Goal: Use online tool/utility: Utilize a website feature to perform a specific function

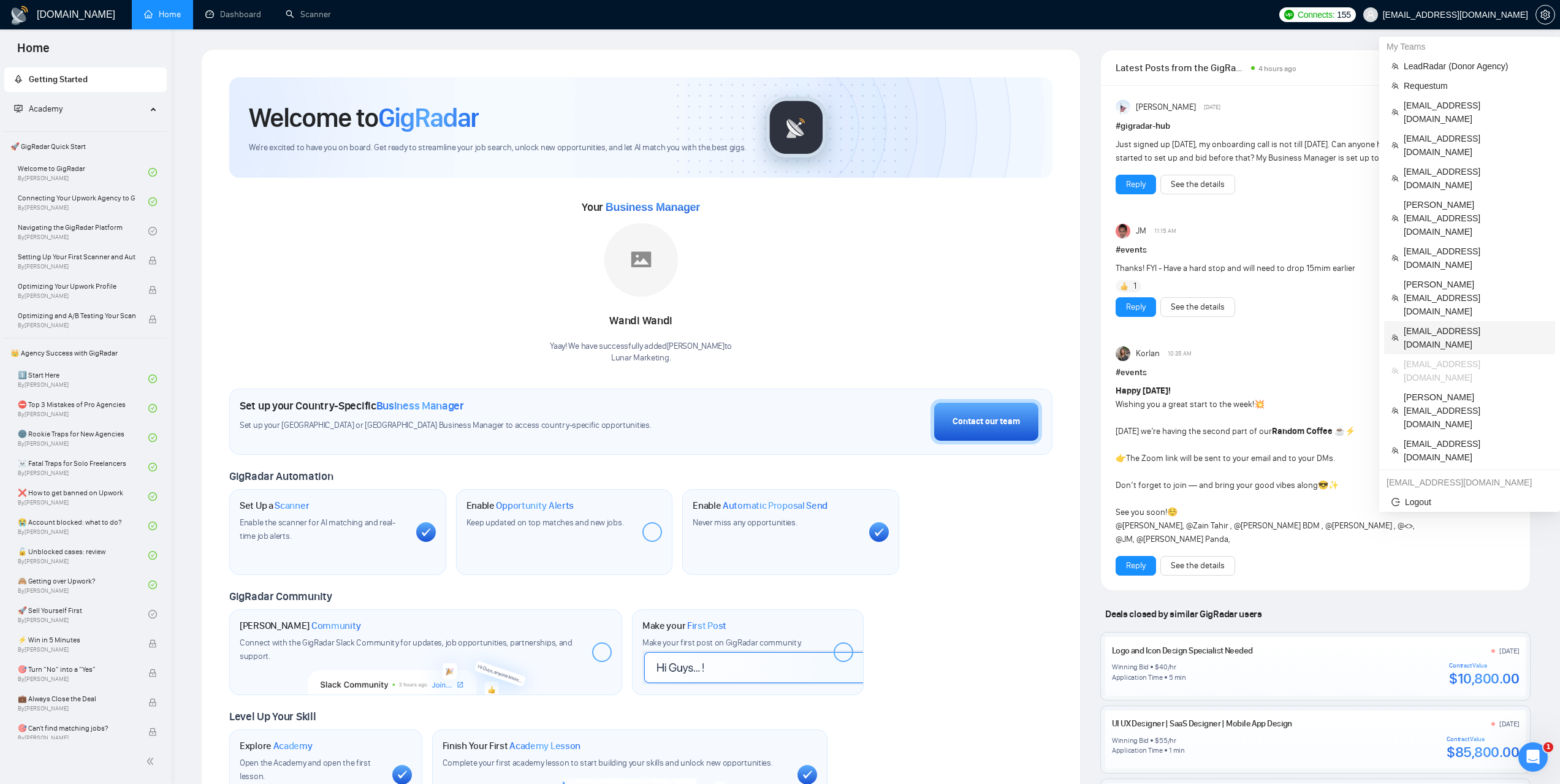
click at [1421, 325] on span "[EMAIL_ADDRESS][DOMAIN_NAME]" at bounding box center [1476, 338] width 144 height 27
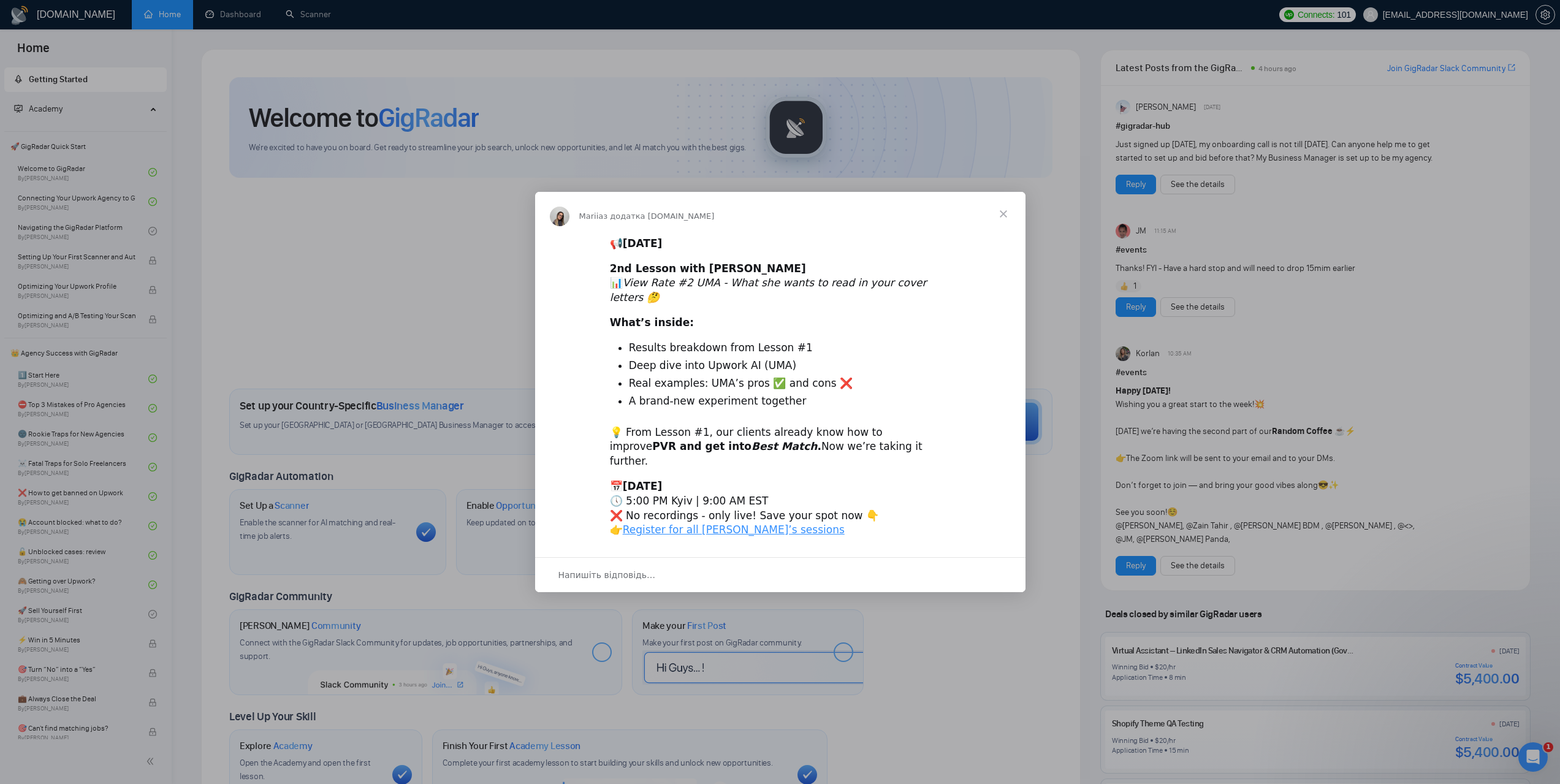
click at [337, 15] on div "Месенджер Intercom" at bounding box center [780, 392] width 1560 height 784
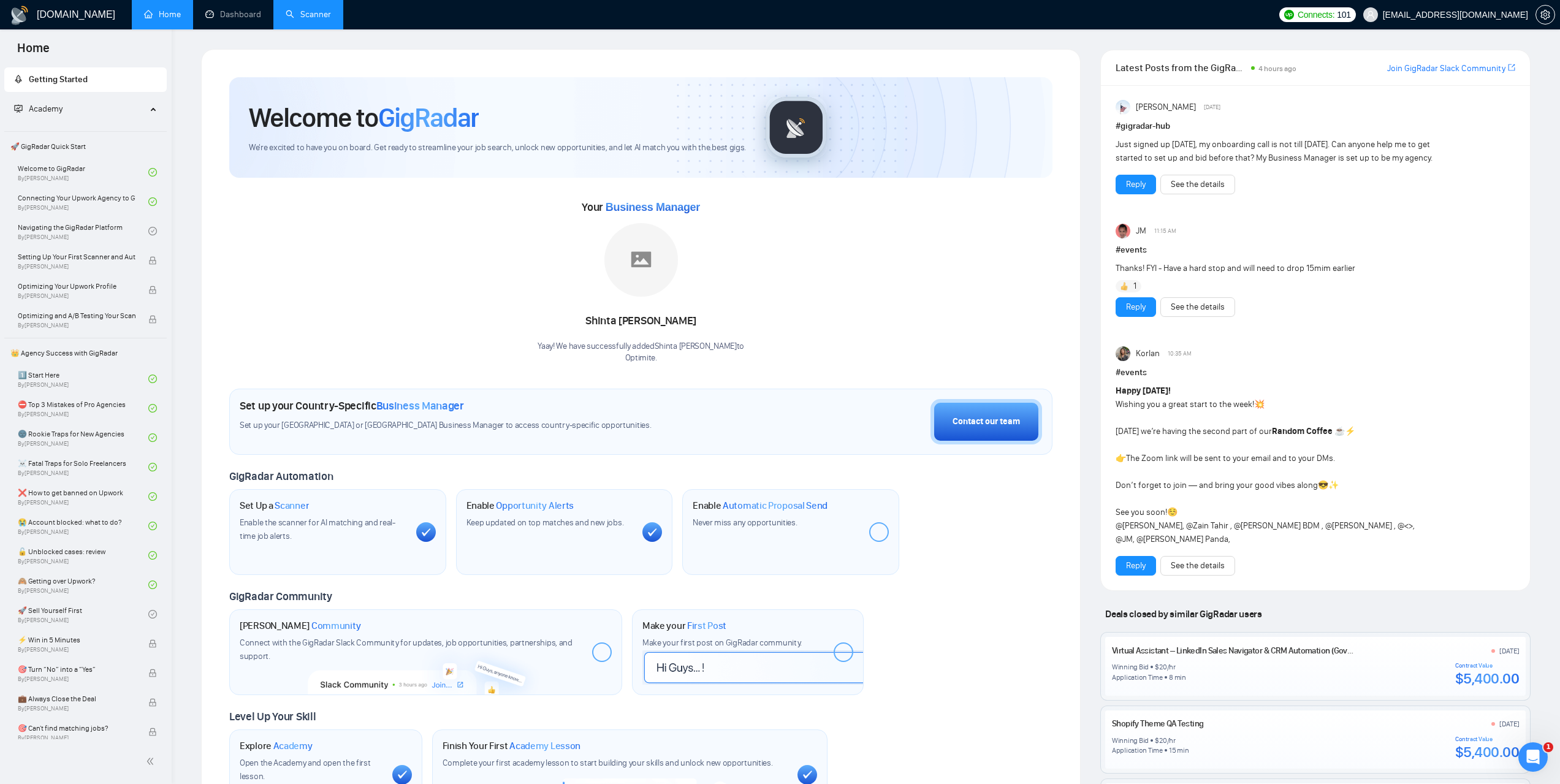
click at [323, 16] on link "Scanner" at bounding box center [308, 14] width 45 height 11
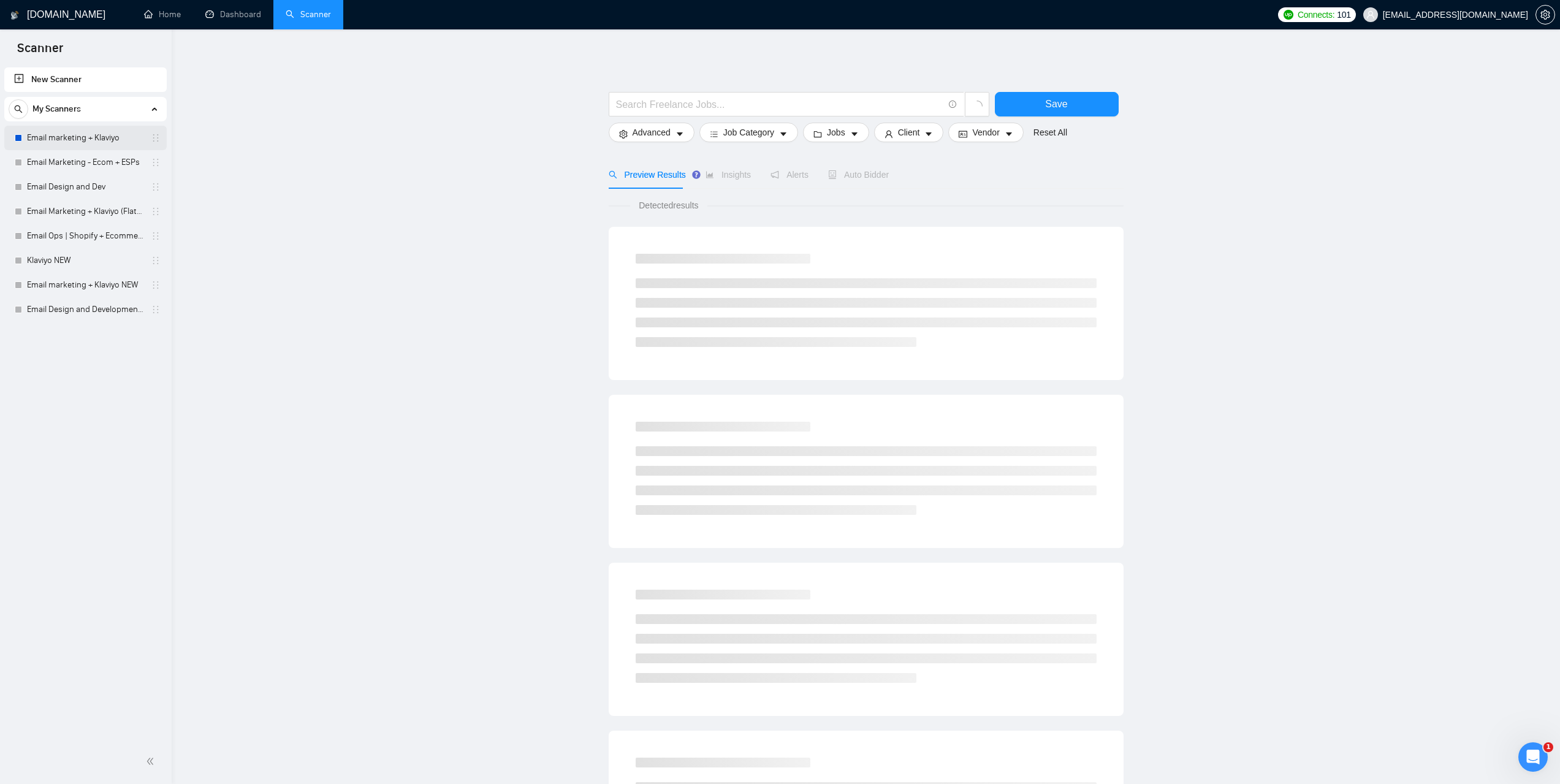
click at [74, 139] on link "Email marketing + Klaviyo" at bounding box center [85, 138] width 116 height 24
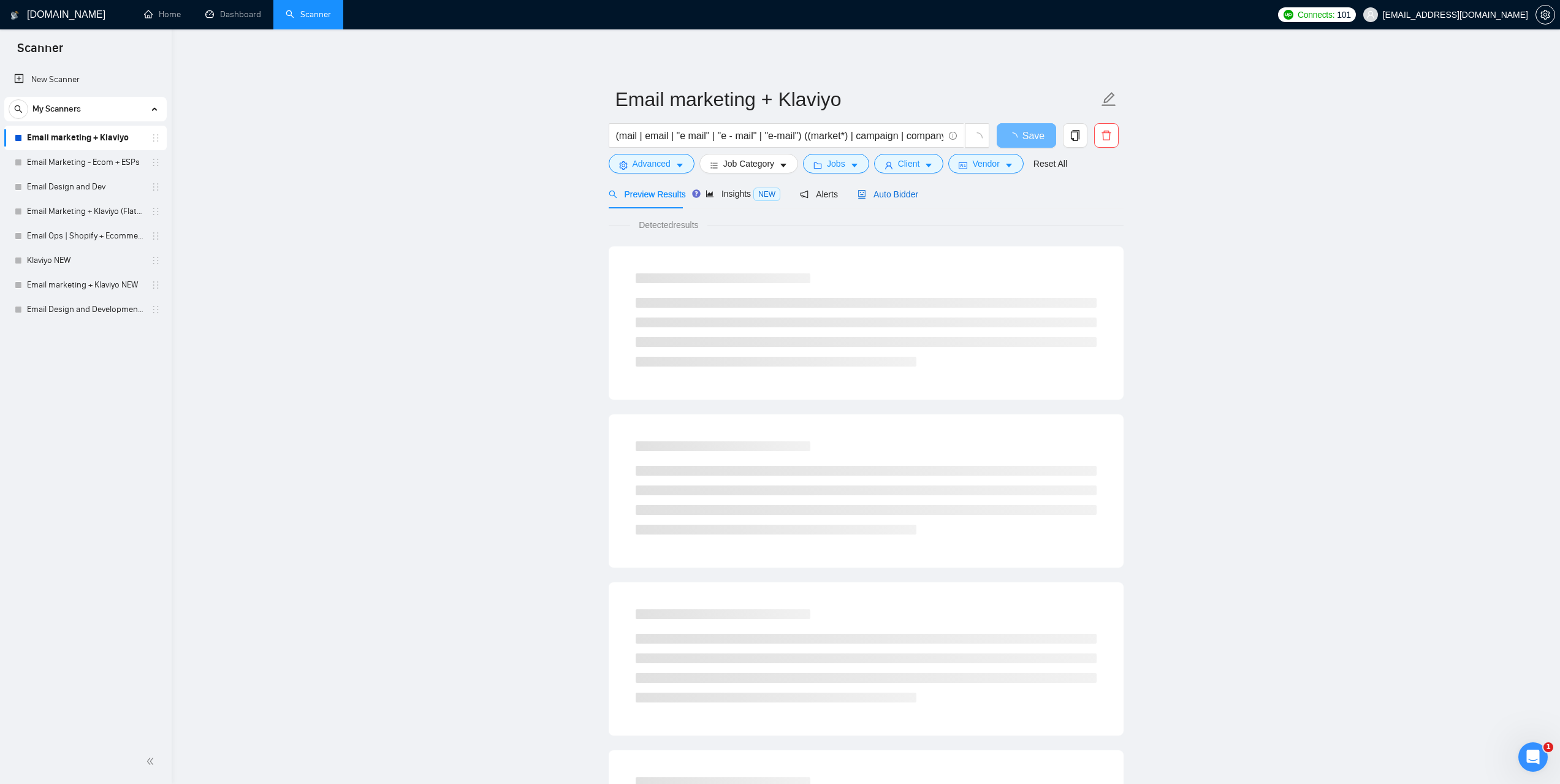
drag, startPoint x: 906, startPoint y: 197, endPoint x: 1168, endPoint y: 327, distance: 292.5
click at [907, 197] on span "Auto Bidder" at bounding box center [888, 195] width 61 height 10
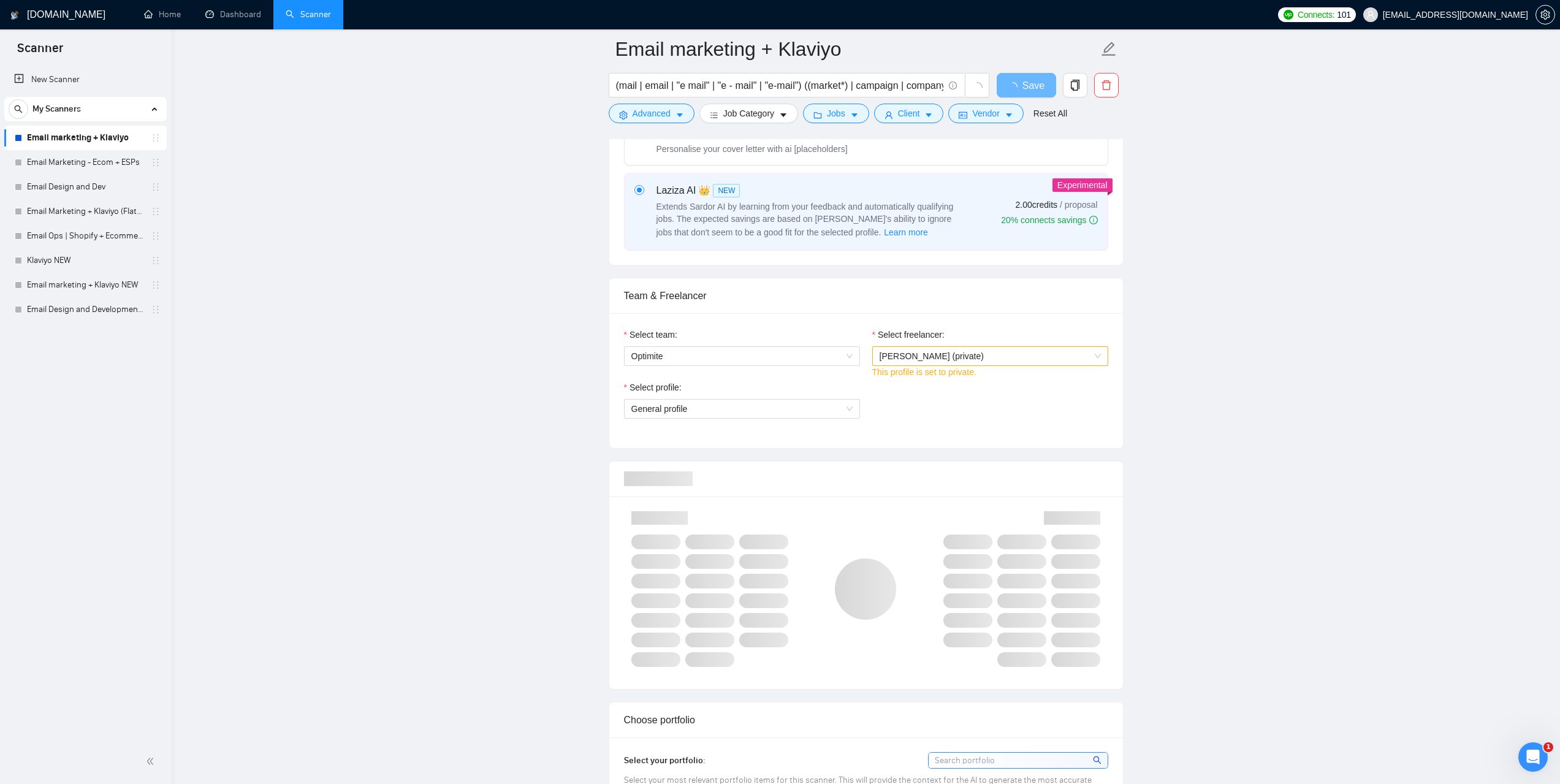
scroll to position [491, 0]
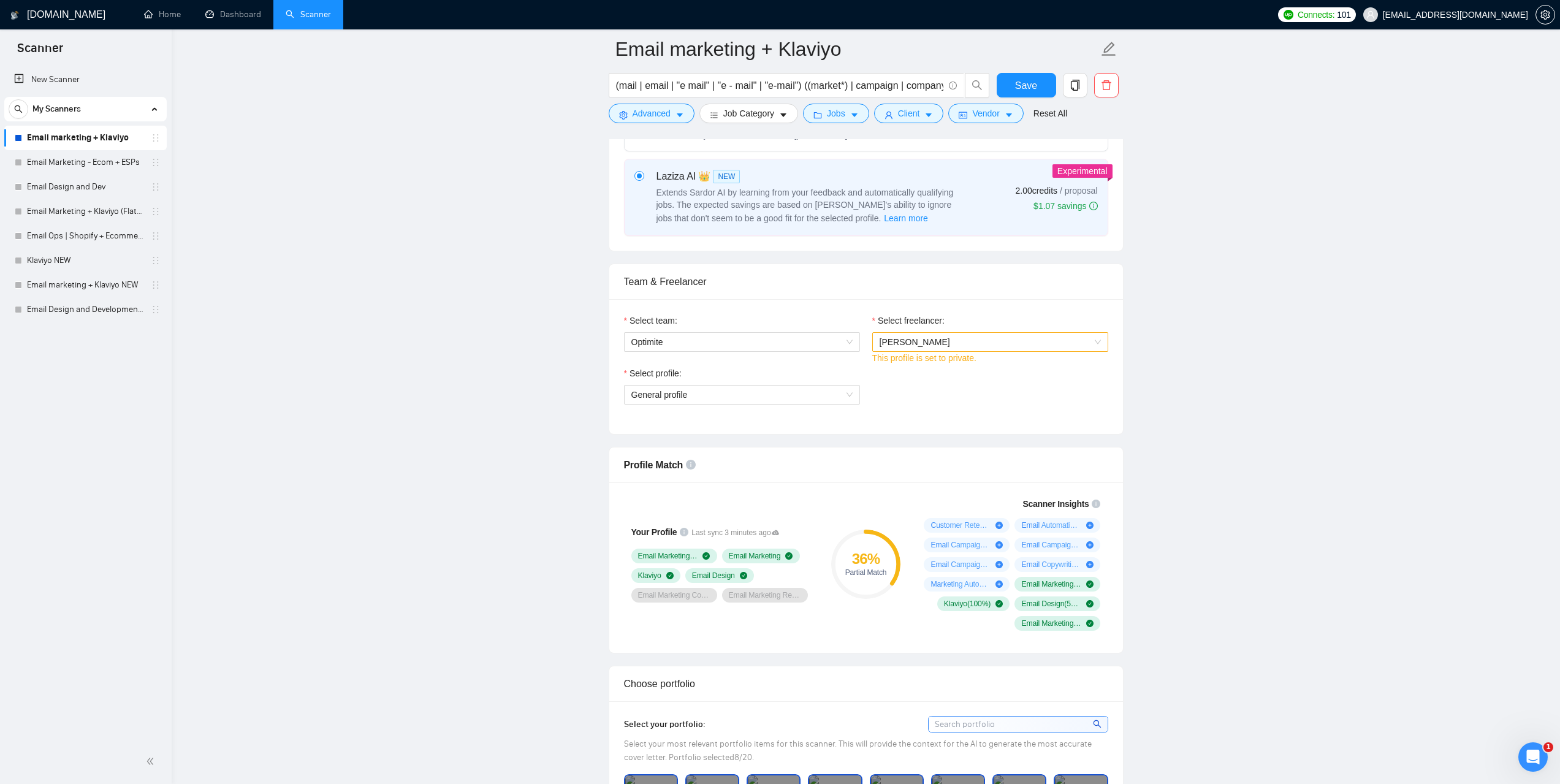
click at [1016, 337] on span "Sushant Yadav" at bounding box center [991, 341] width 221 height 19
drag, startPoint x: 1036, startPoint y: 341, endPoint x: 1013, endPoint y: 341, distance: 23.0
click at [1033, 341] on span "Sushant Yadav" at bounding box center [991, 341] width 221 height 19
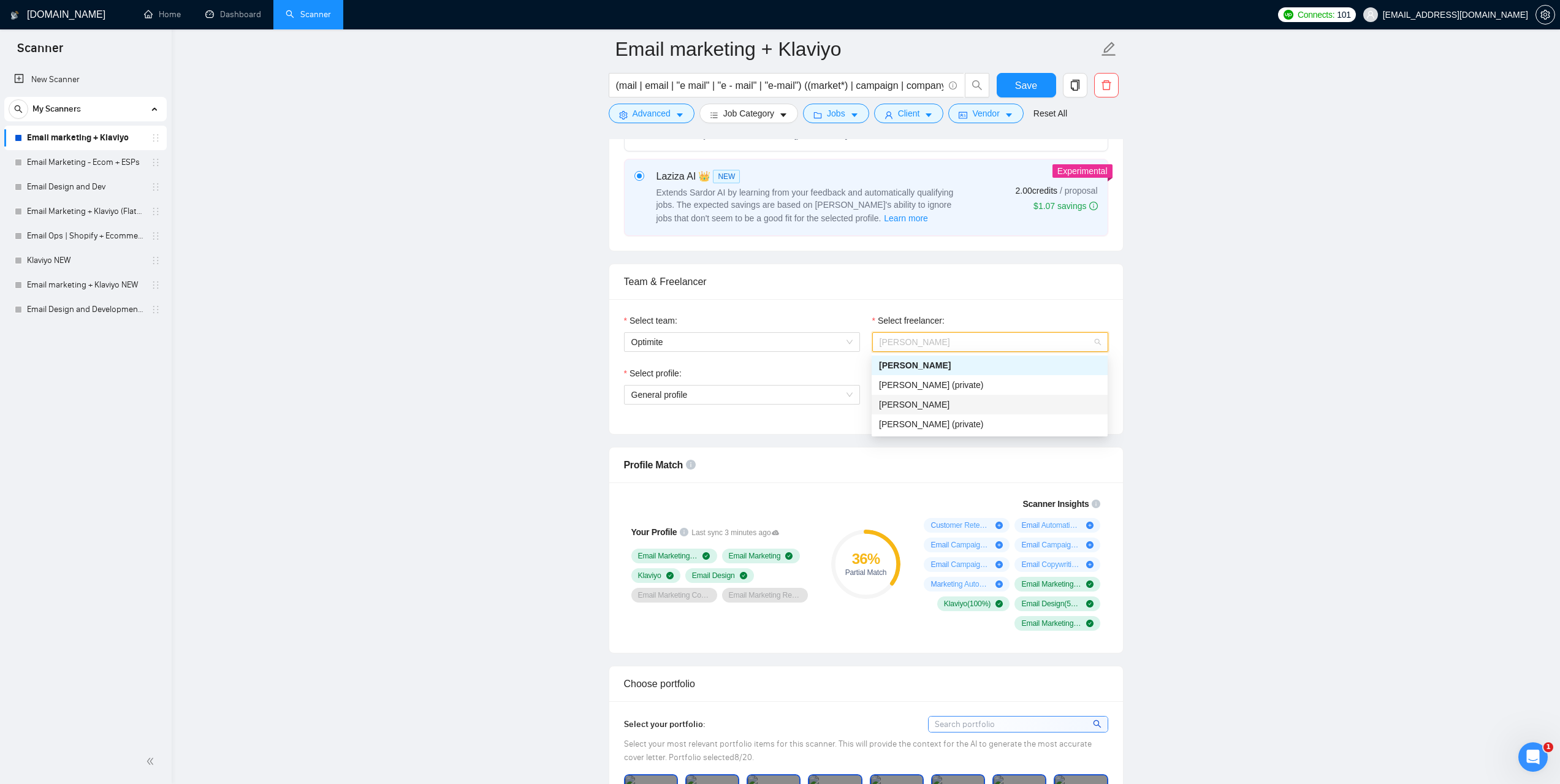
click at [928, 405] on div "Oba Lewis" at bounding box center [990, 405] width 221 height 14
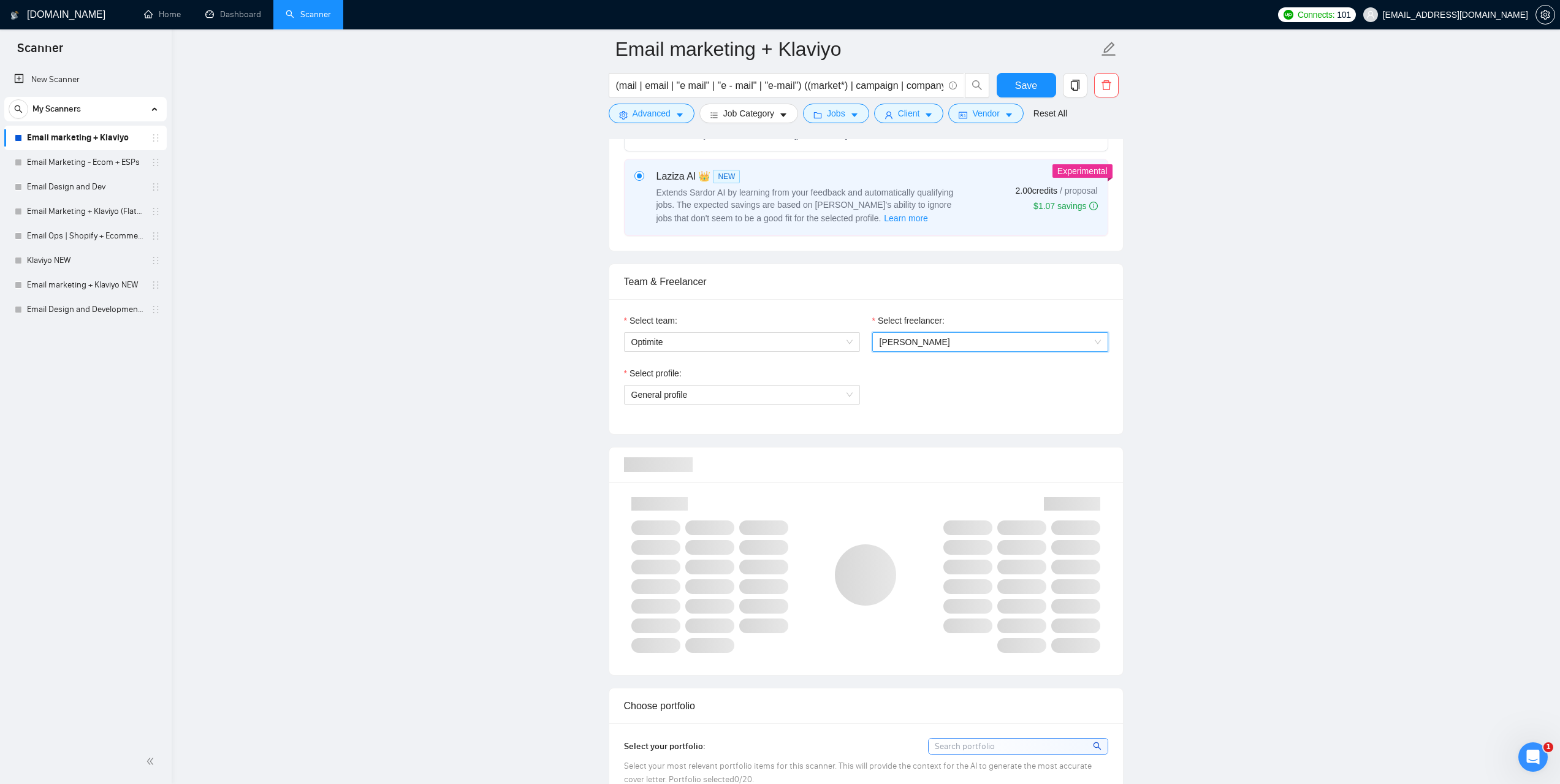
click at [954, 341] on span "Oba Lewis" at bounding box center [991, 341] width 221 height 19
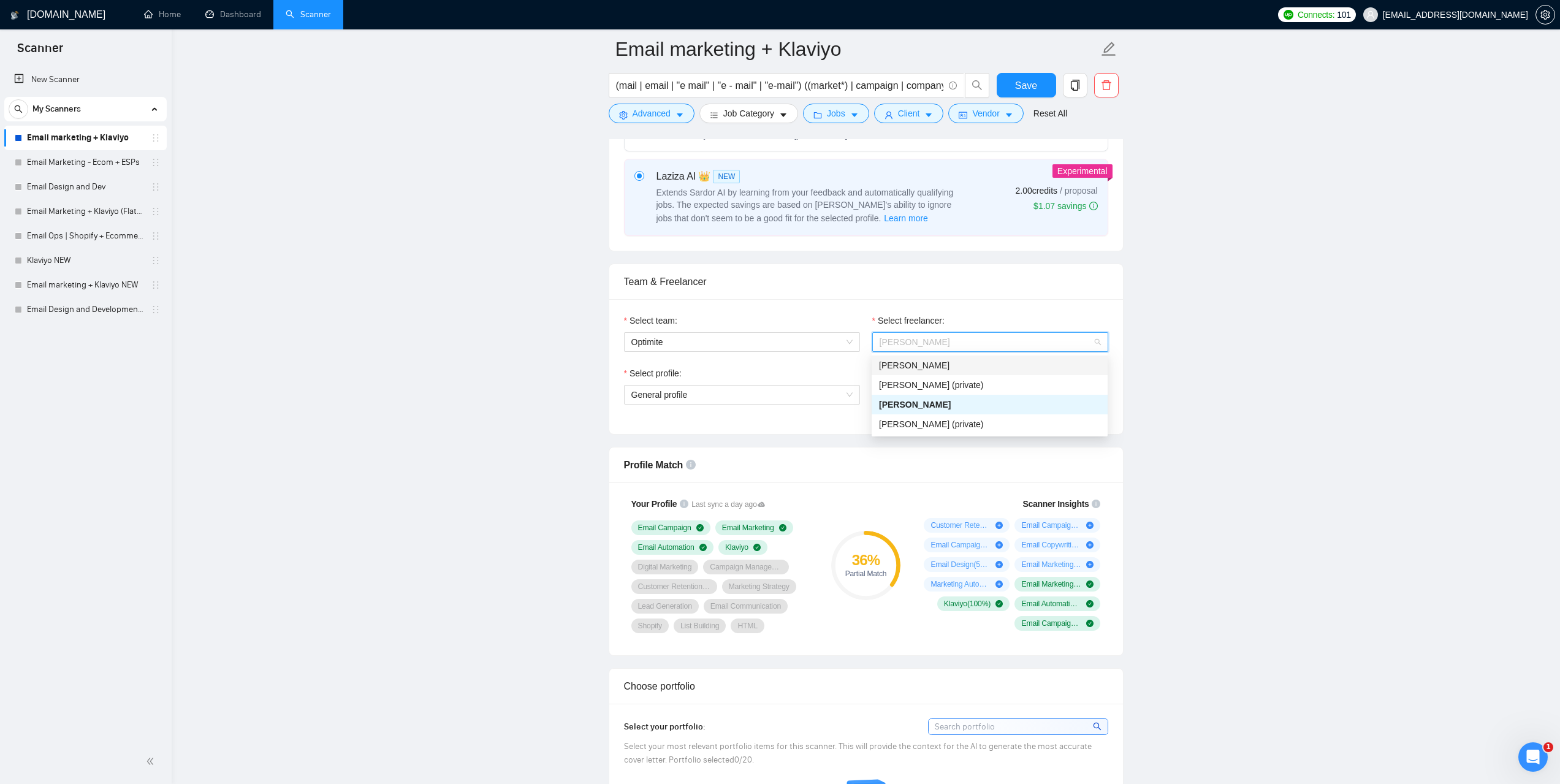
click at [941, 364] on div "Sushant Yadav" at bounding box center [990, 366] width 221 height 14
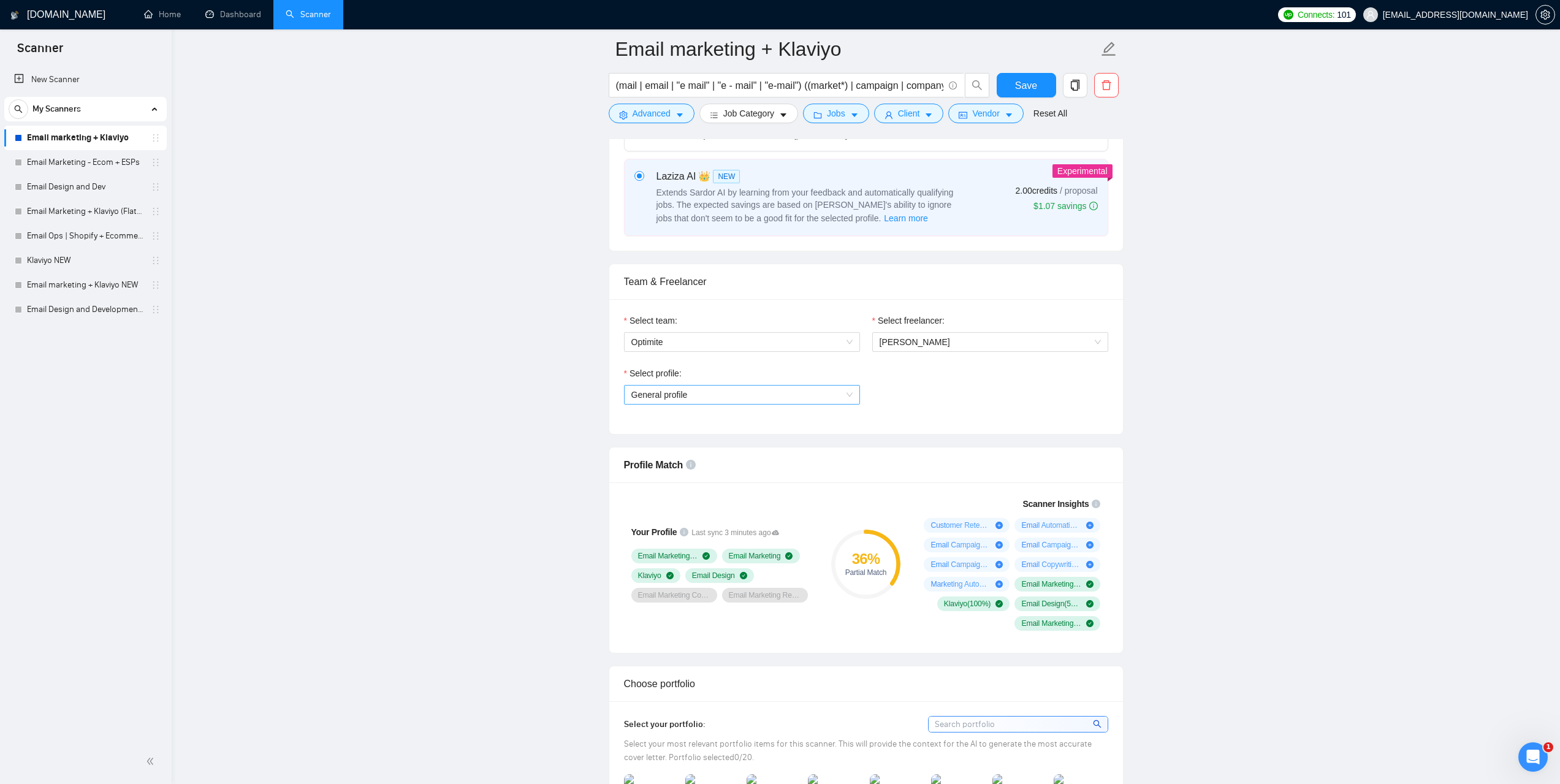
click at [846, 392] on span "General profile" at bounding box center [742, 394] width 221 height 19
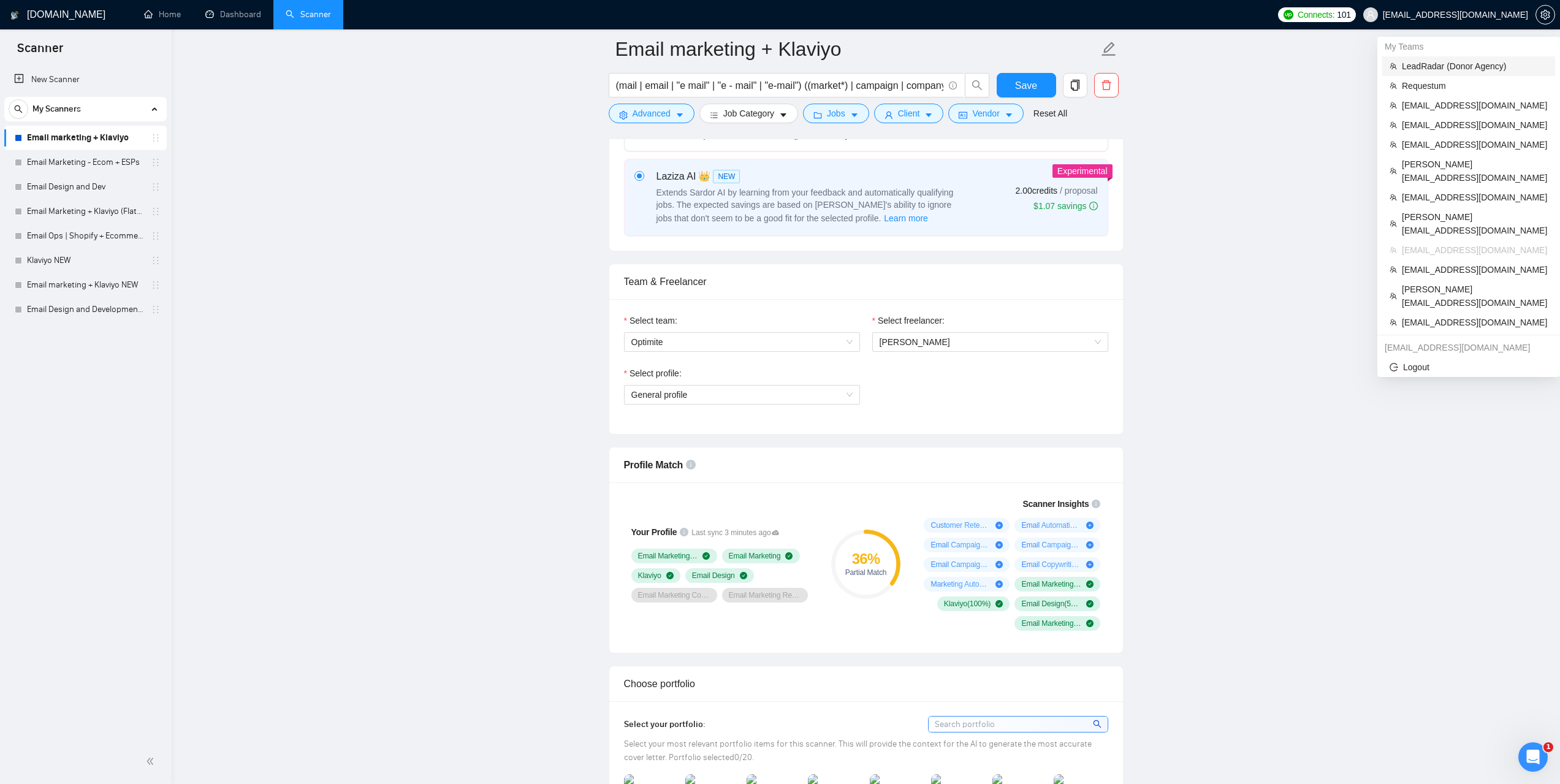
click at [1434, 71] on span "LeadRadar (Donor Agency)" at bounding box center [1475, 66] width 146 height 14
